Goal: Transaction & Acquisition: Purchase product/service

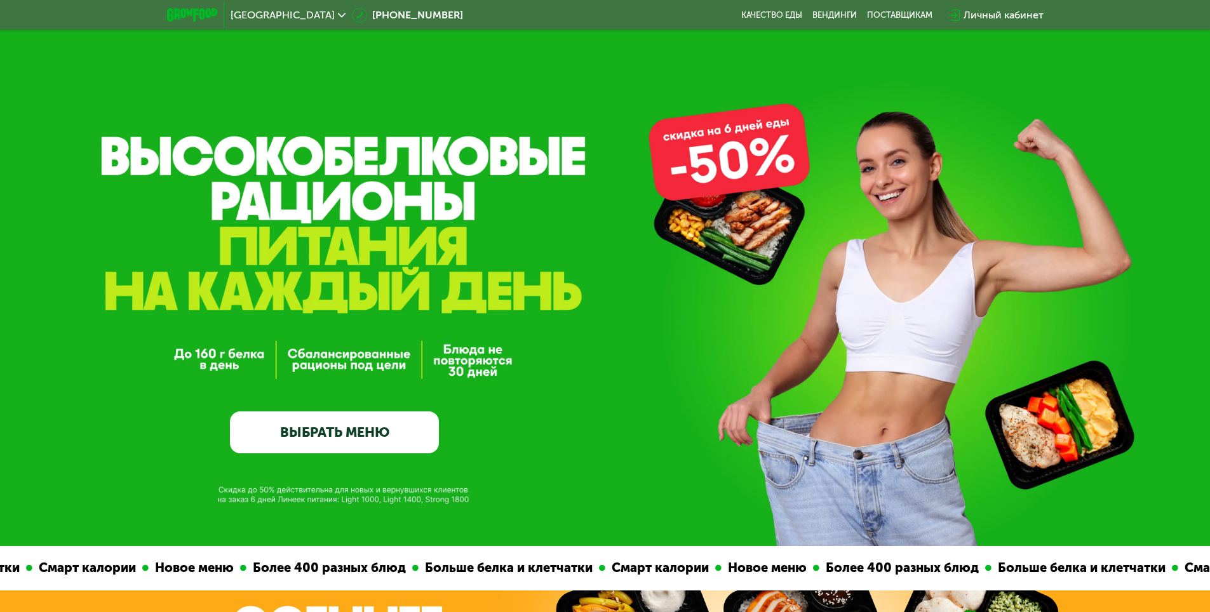
click at [223, 358] on div "GrowFood — доставка правильного питания ВЫБРАТЬ МЕНЮ" at bounding box center [605, 323] width 1210 height 260
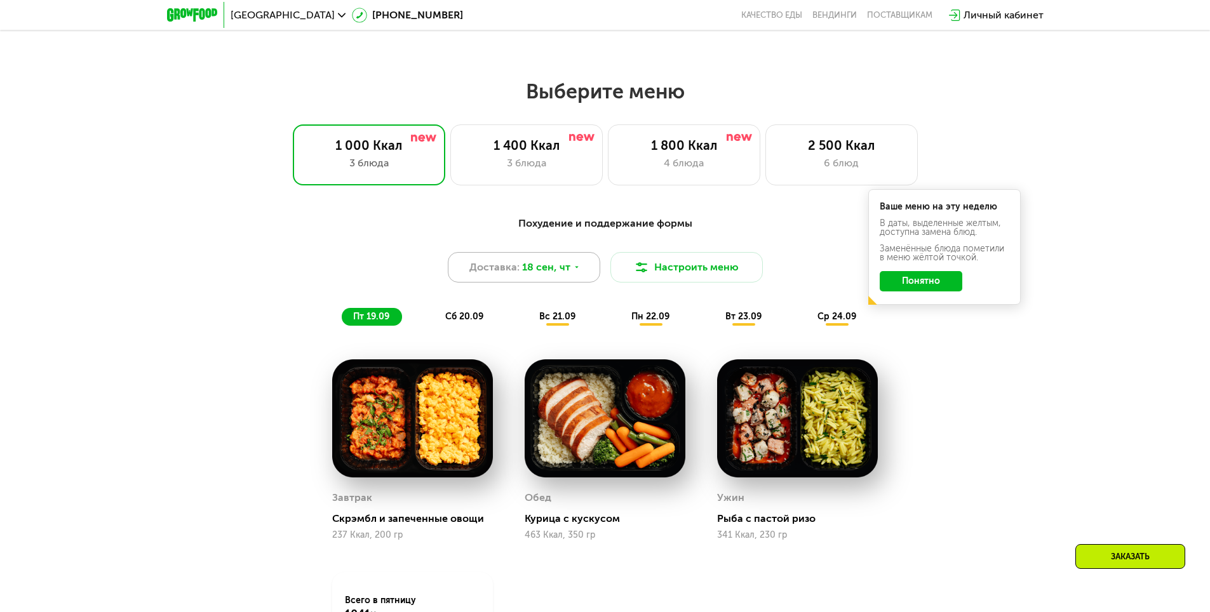
scroll to position [1016, 0]
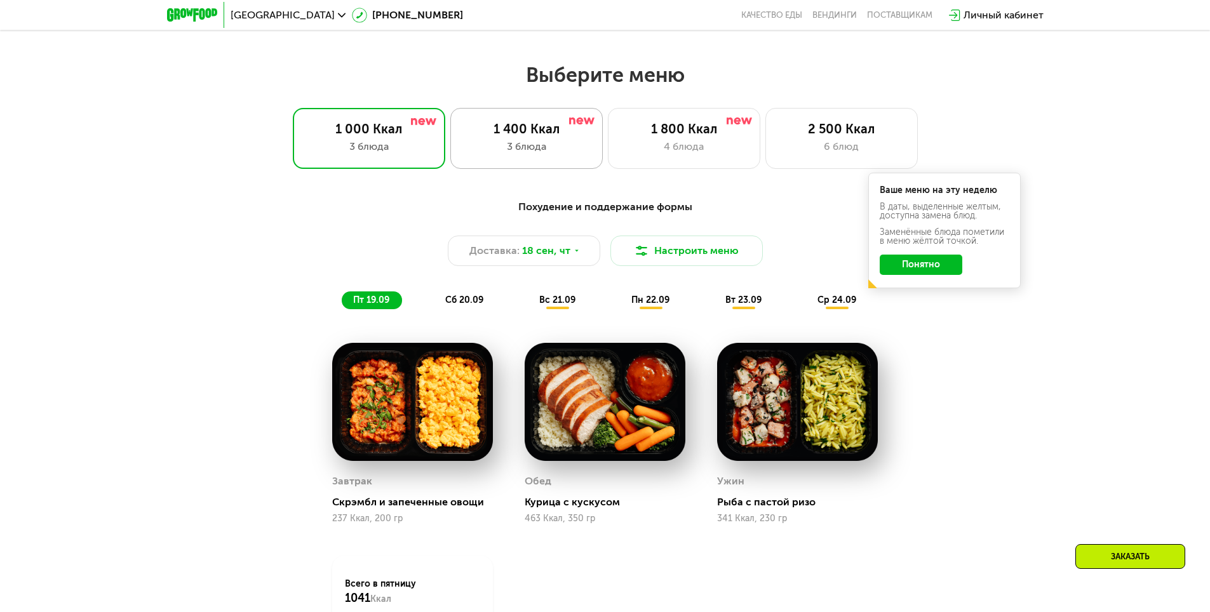
click at [544, 137] on div "1 400 Ккал" at bounding box center [527, 128] width 126 height 15
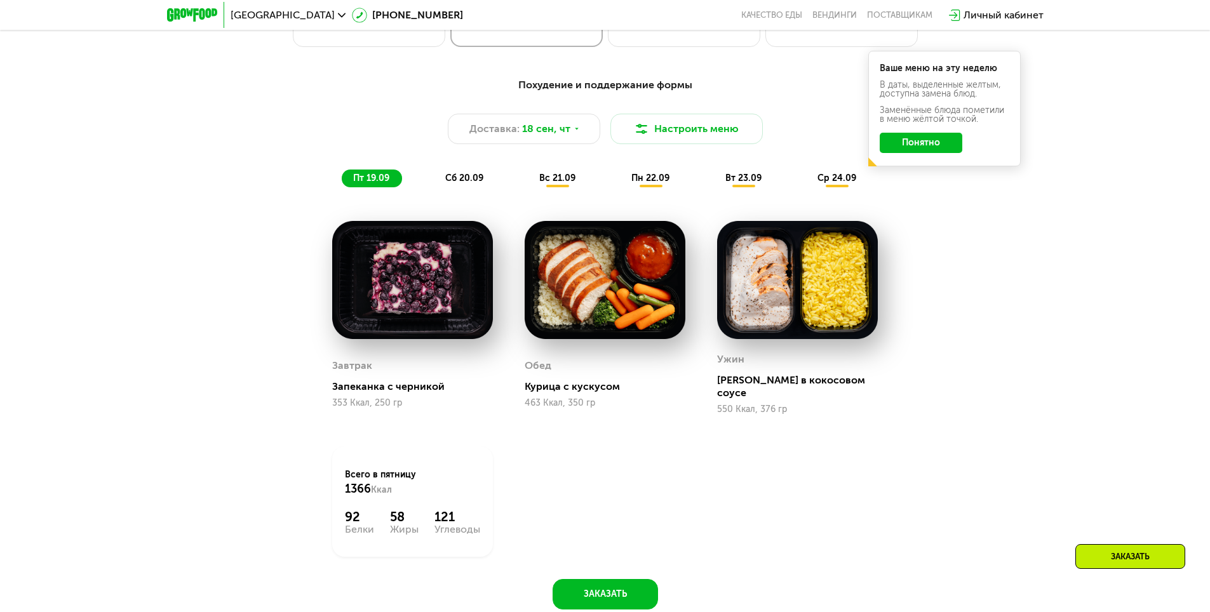
scroll to position [1144, 0]
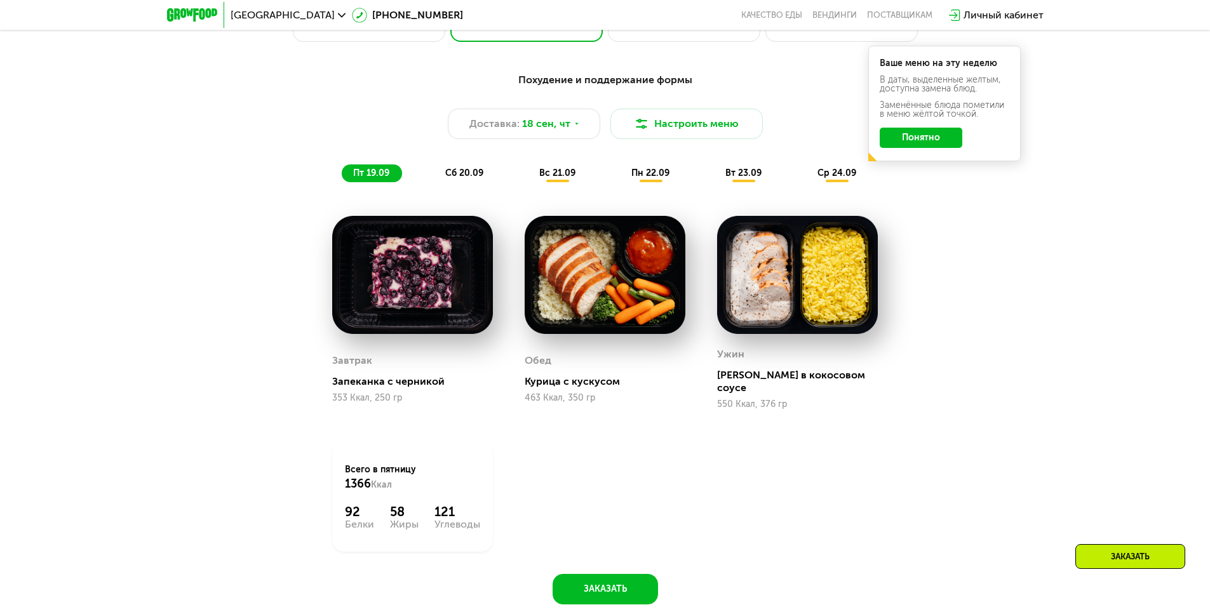
click at [453, 179] on span "сб 20.09" at bounding box center [464, 173] width 38 height 11
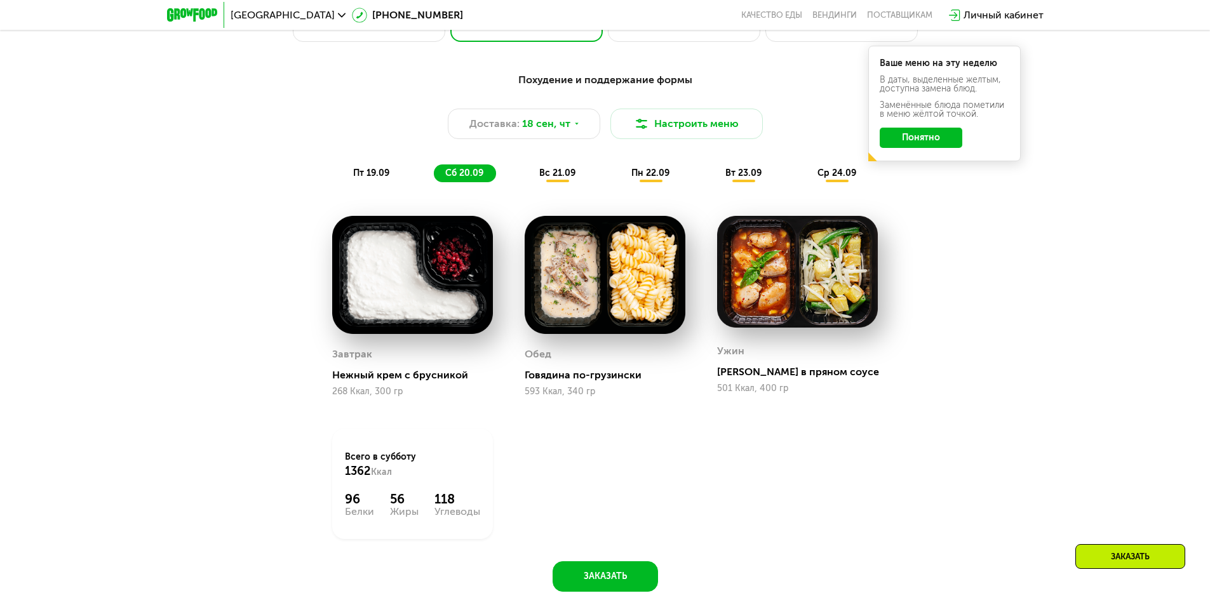
click at [552, 179] on span "вс 21.09" at bounding box center [557, 173] width 36 height 11
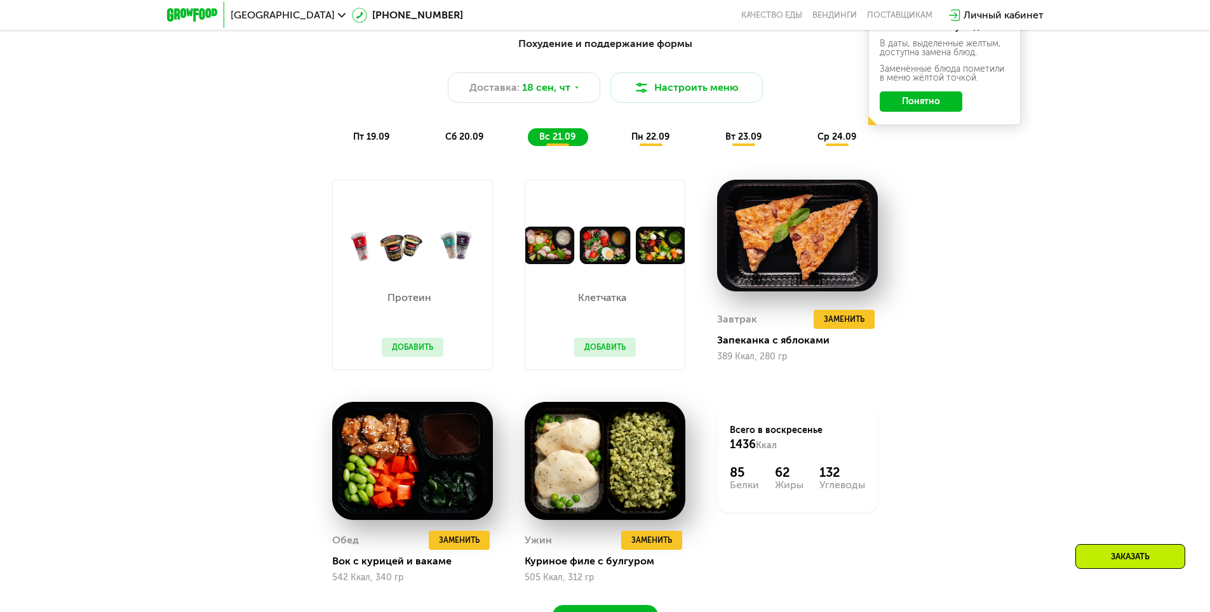
scroll to position [1207, 0]
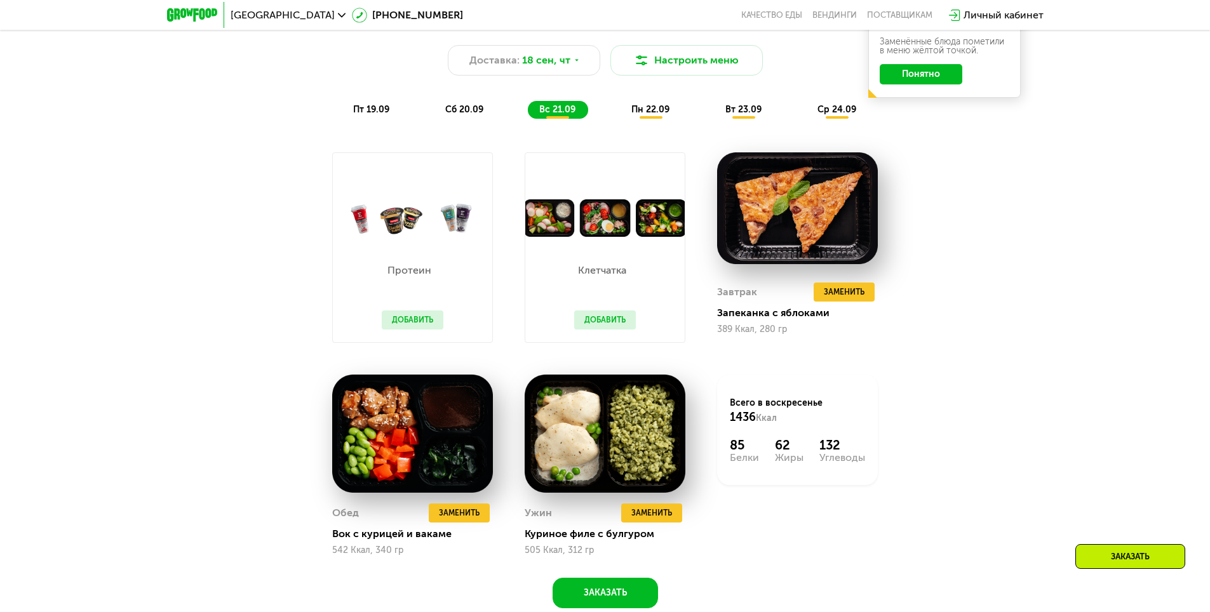
click at [644, 111] on span "пн 22.09" at bounding box center [650, 109] width 38 height 11
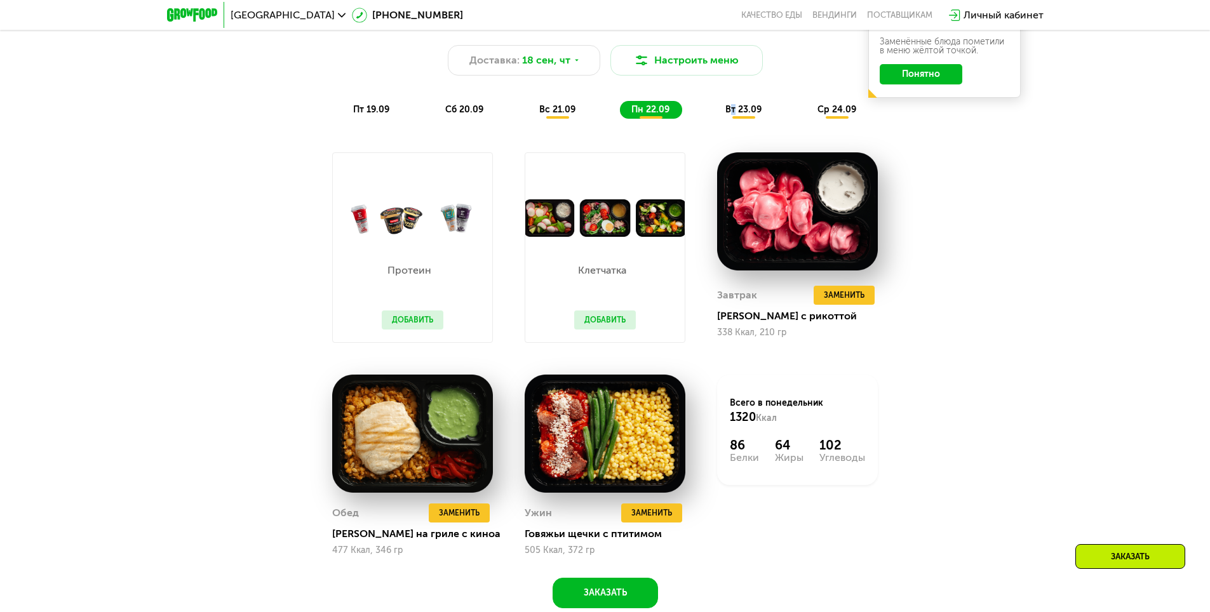
click at [734, 114] on span "вт 23.09" at bounding box center [744, 109] width 36 height 11
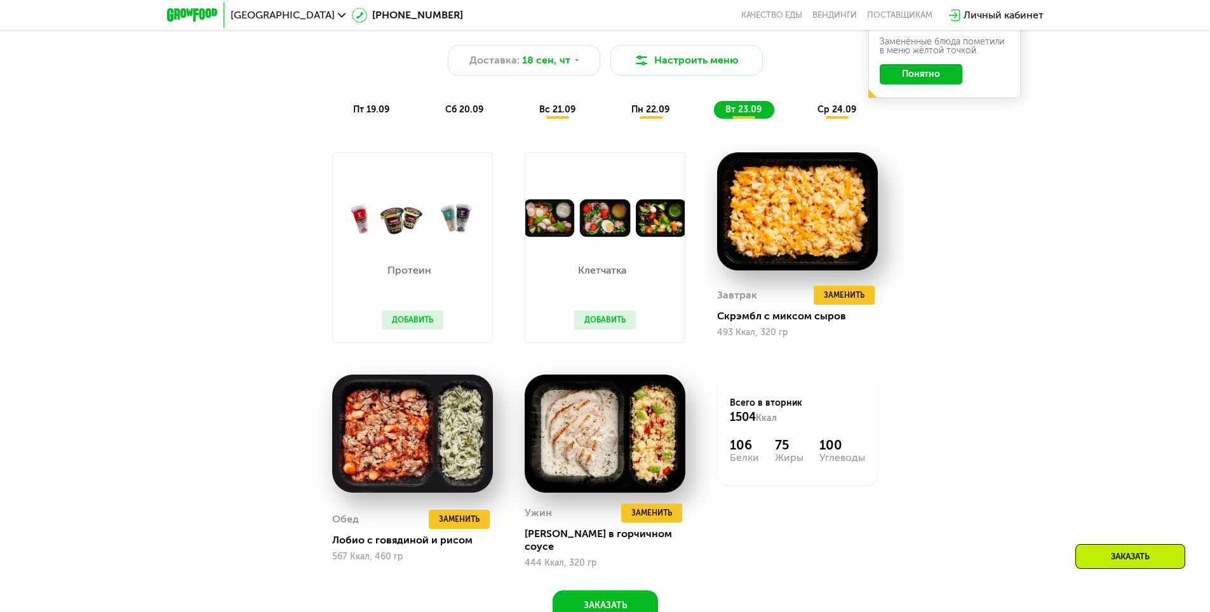
click at [824, 114] on span "ср 24.09" at bounding box center [837, 109] width 39 height 11
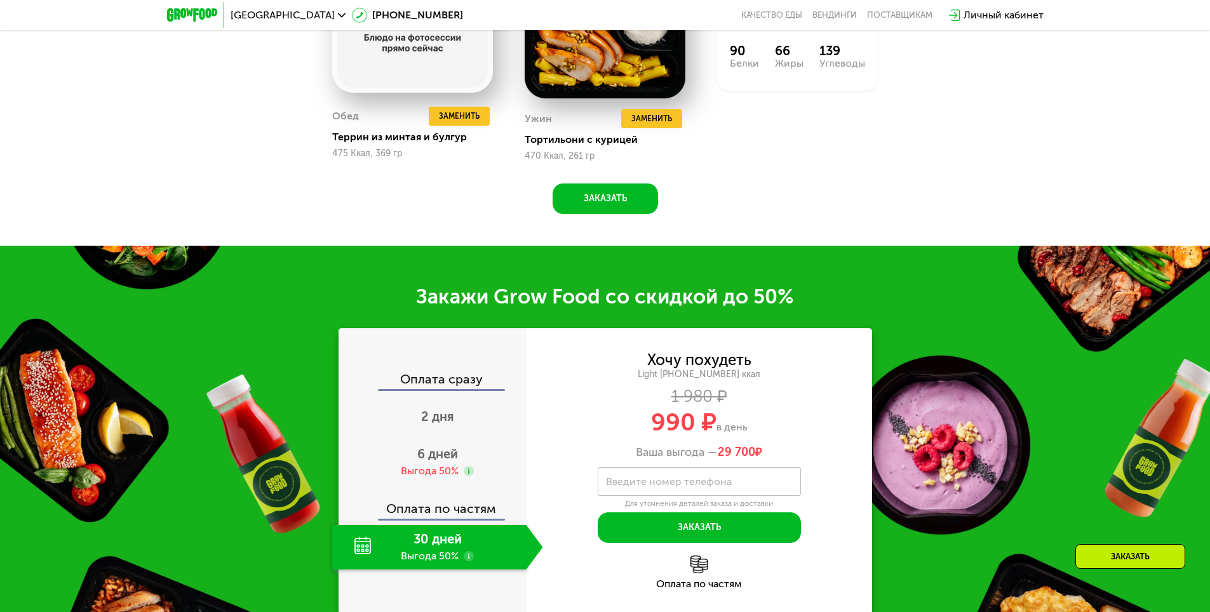
scroll to position [1588, 0]
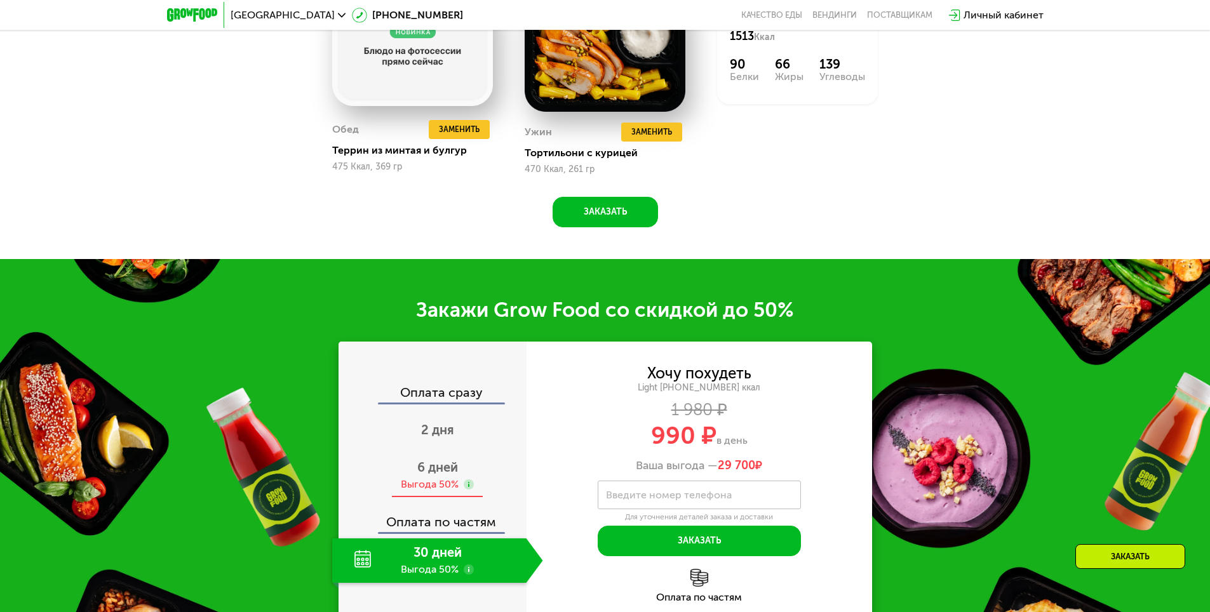
click at [438, 471] on span "6 дней" at bounding box center [437, 467] width 41 height 15
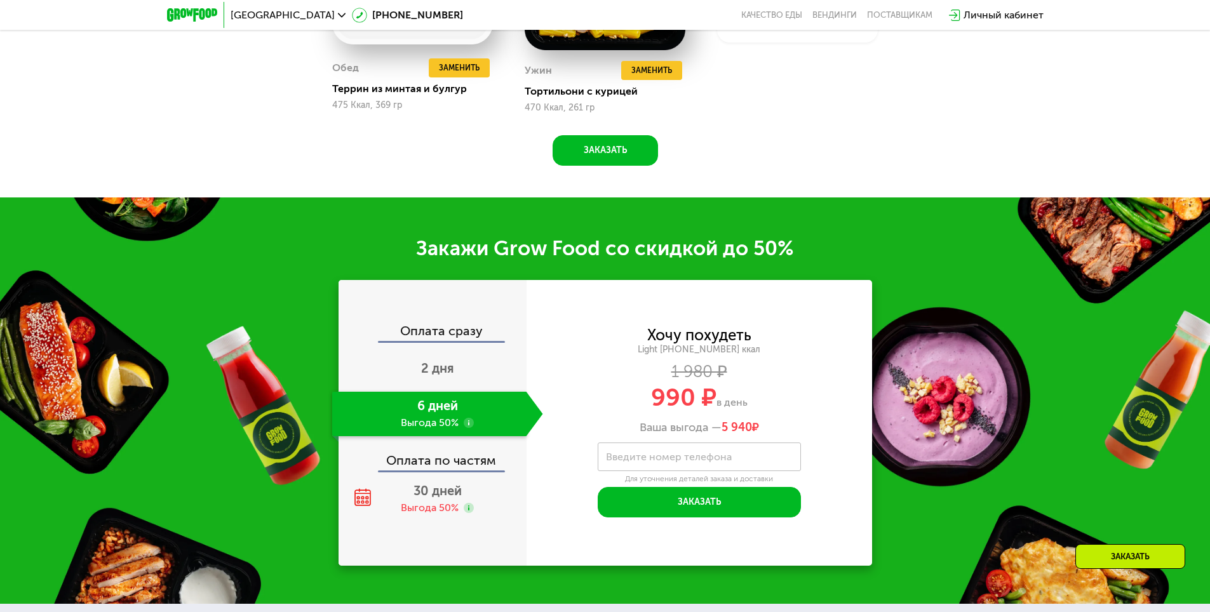
scroll to position [1652, 0]
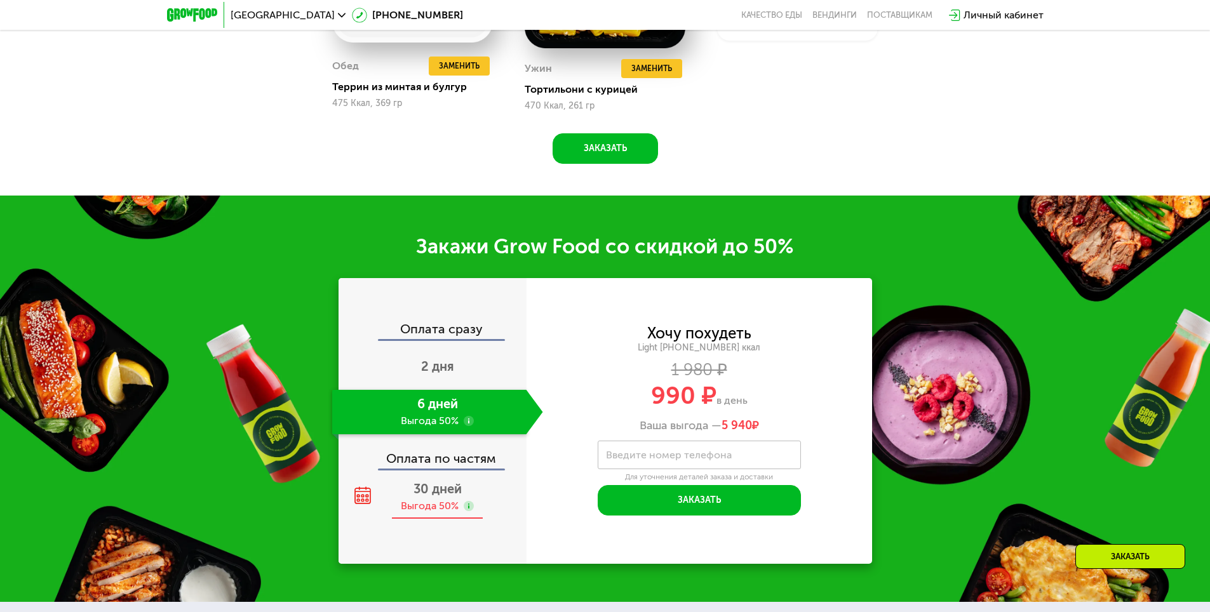
click at [443, 493] on span "30 дней" at bounding box center [438, 489] width 48 height 15
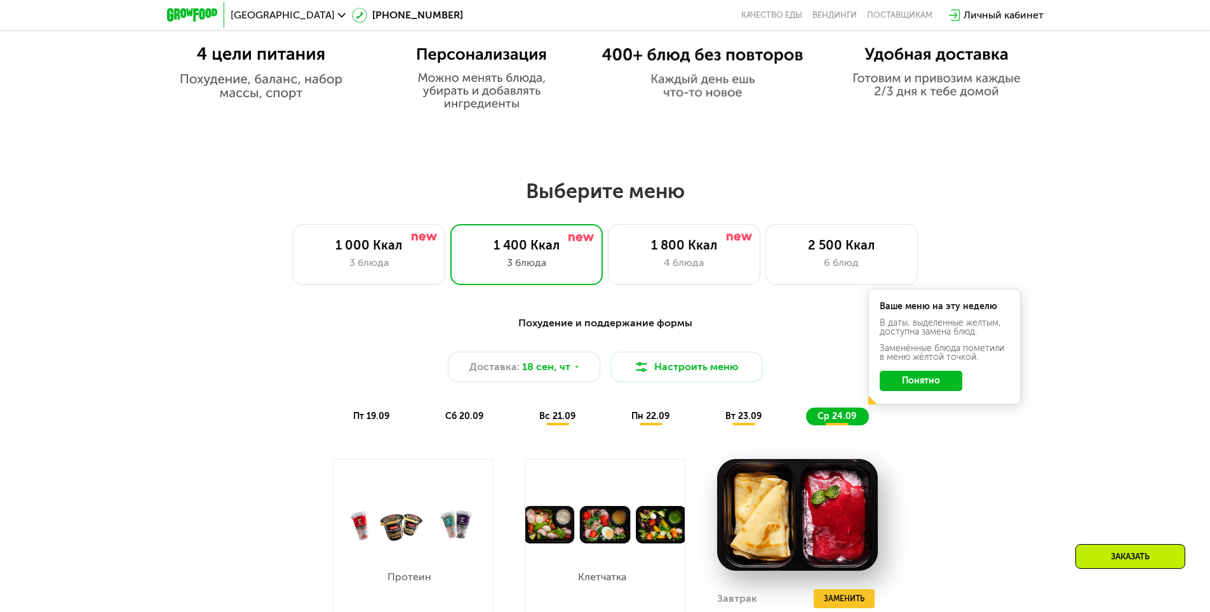
scroll to position [889, 0]
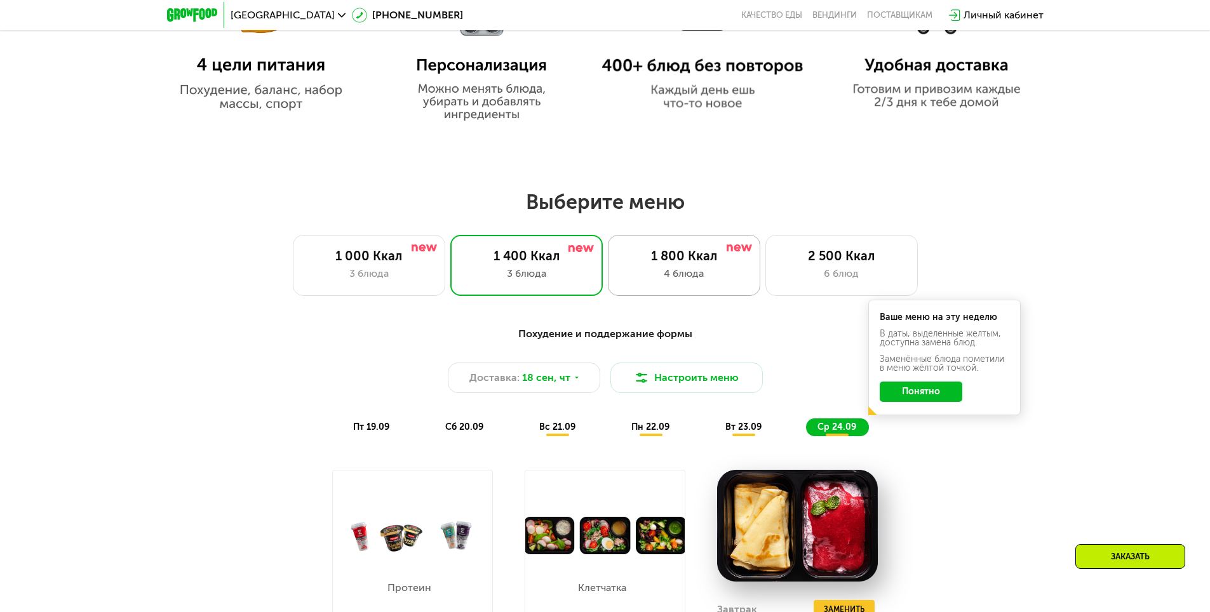
click at [684, 271] on div "4 блюда" at bounding box center [684, 273] width 126 height 15
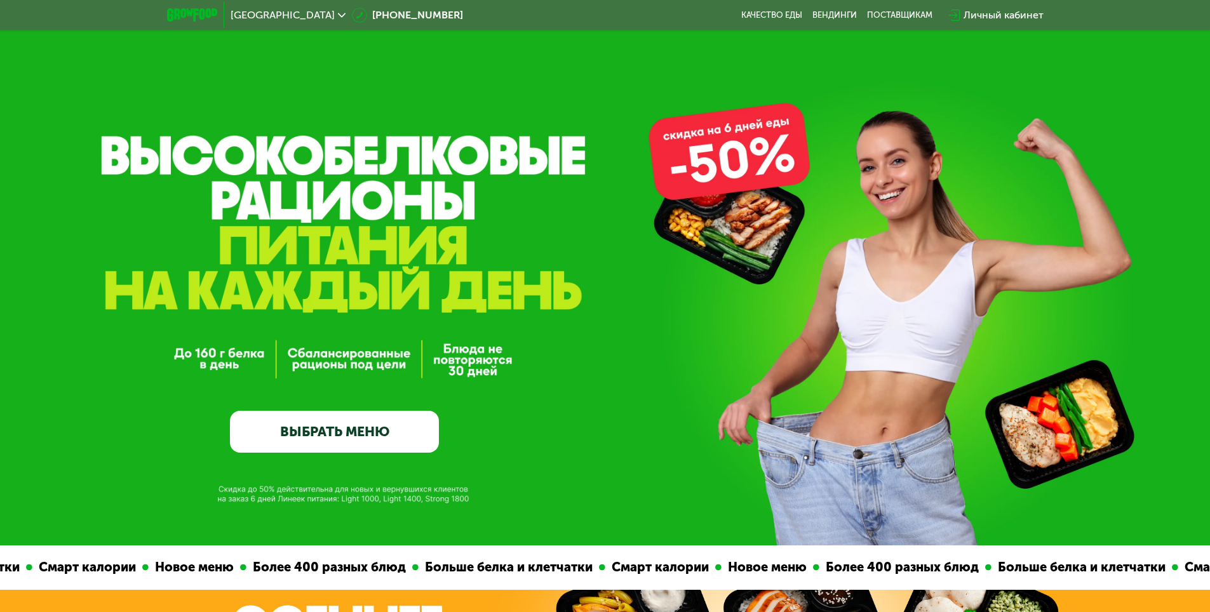
scroll to position [0, 0]
